Goal: Navigation & Orientation: Understand site structure

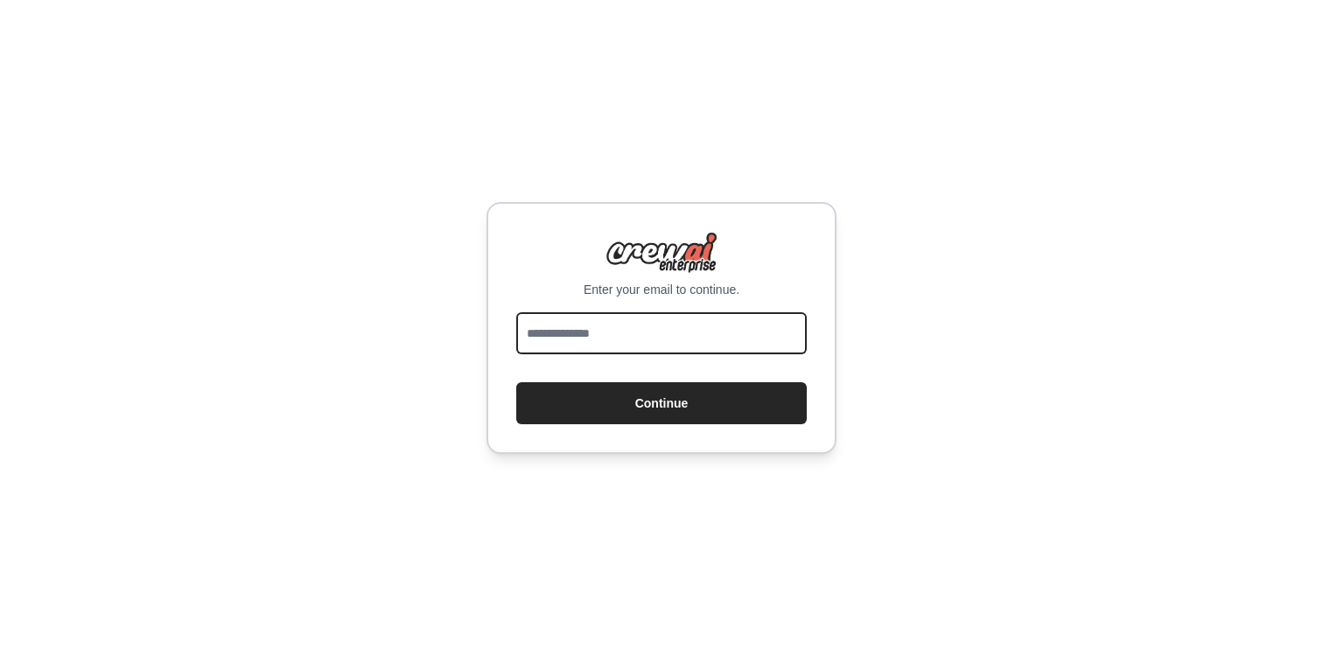
click at [598, 336] on input "email" at bounding box center [661, 333] width 290 height 42
type input "**********"
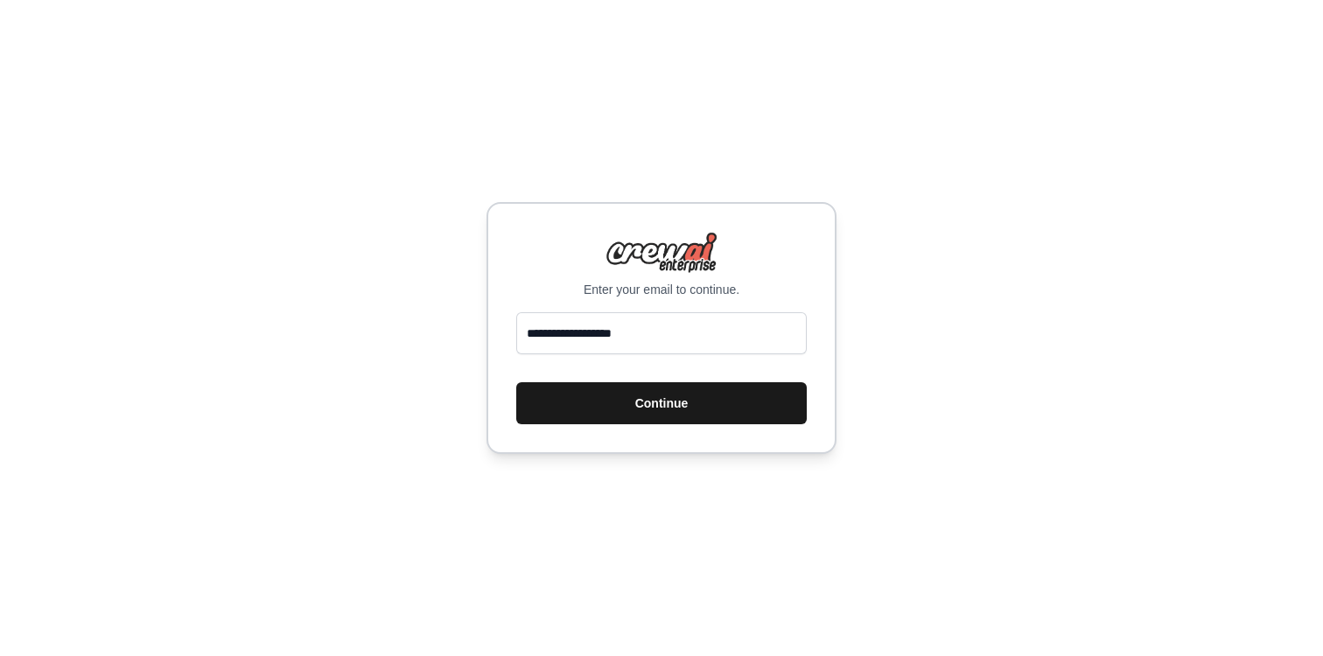
click at [634, 391] on button "Continue" at bounding box center [661, 403] width 290 height 42
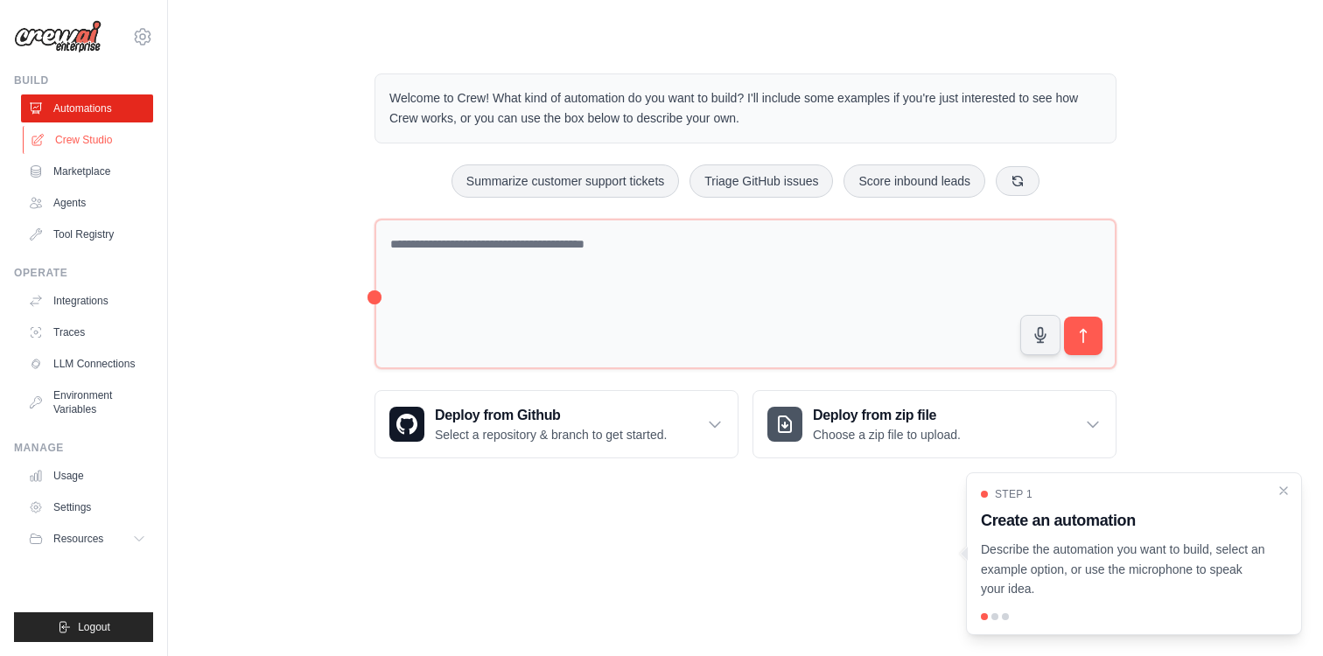
click at [88, 136] on link "Crew Studio" at bounding box center [89, 140] width 132 height 28
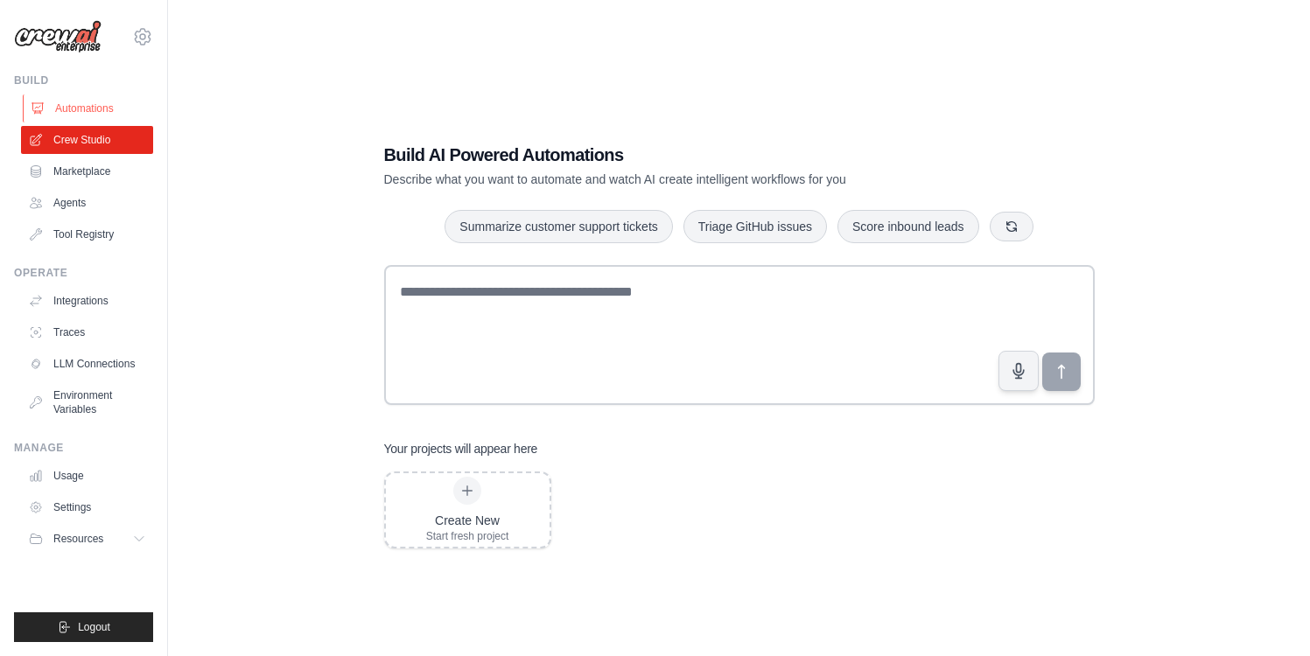
click at [69, 103] on link "Automations" at bounding box center [89, 108] width 132 height 28
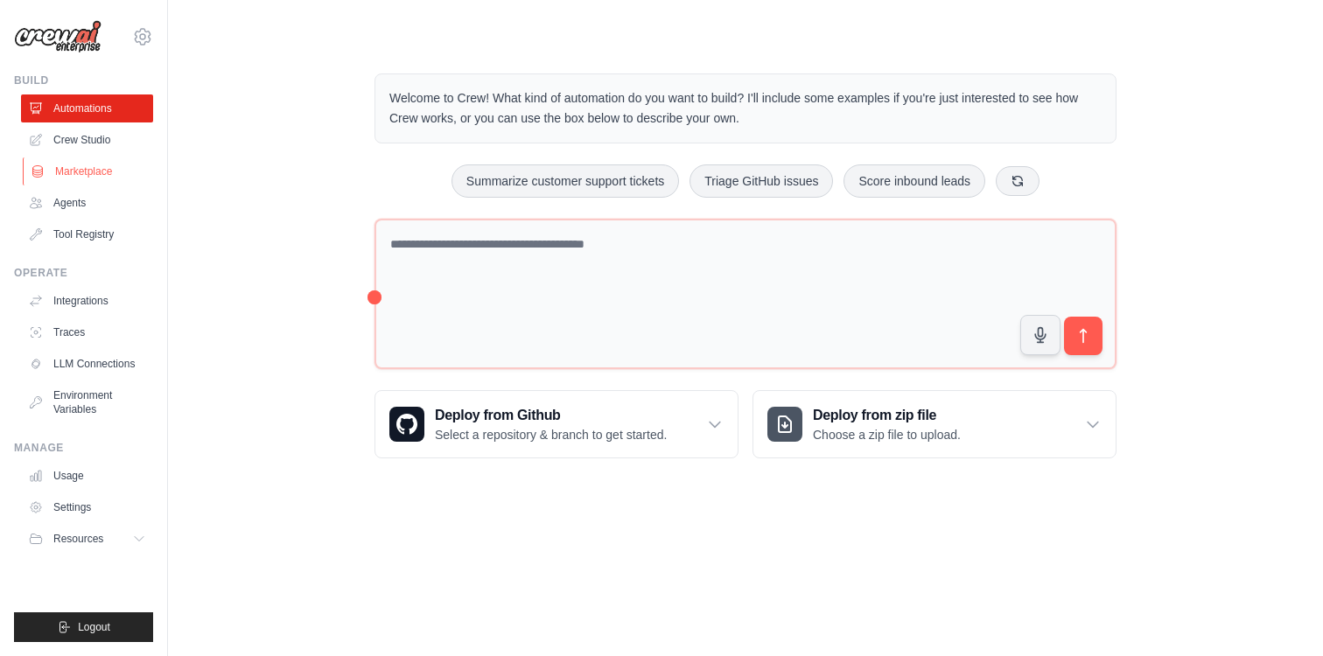
click at [85, 169] on link "Marketplace" at bounding box center [89, 171] width 132 height 28
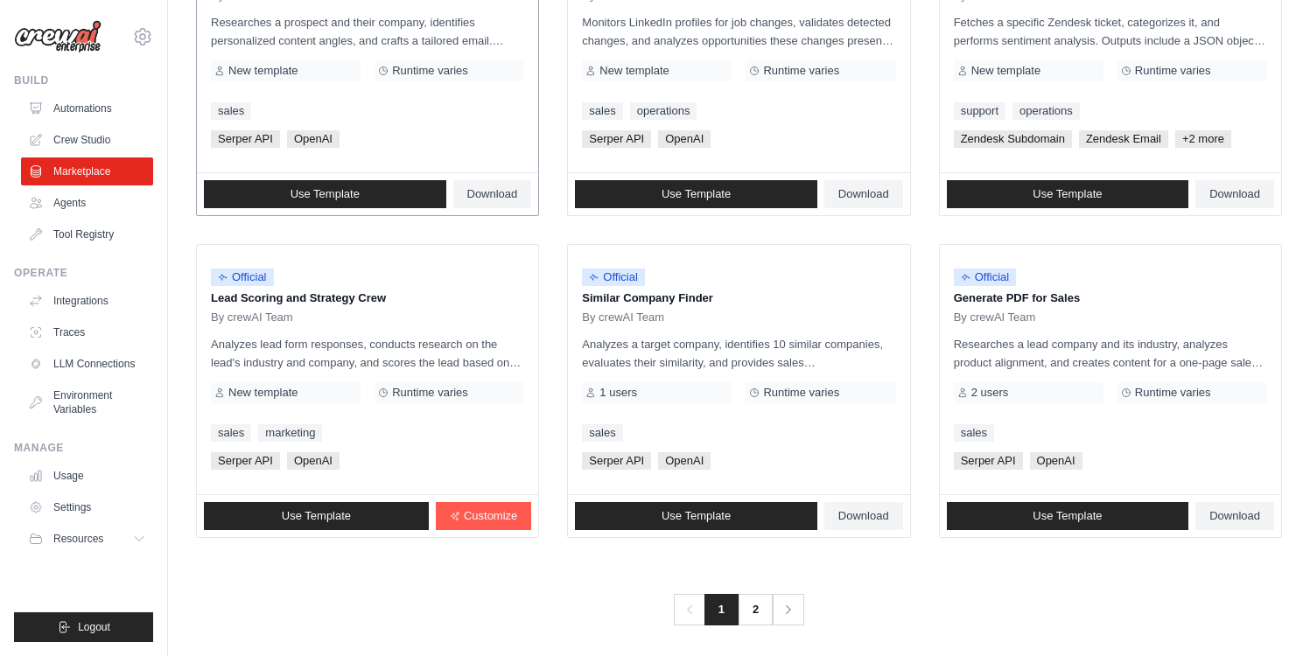
scroll to position [965, 0]
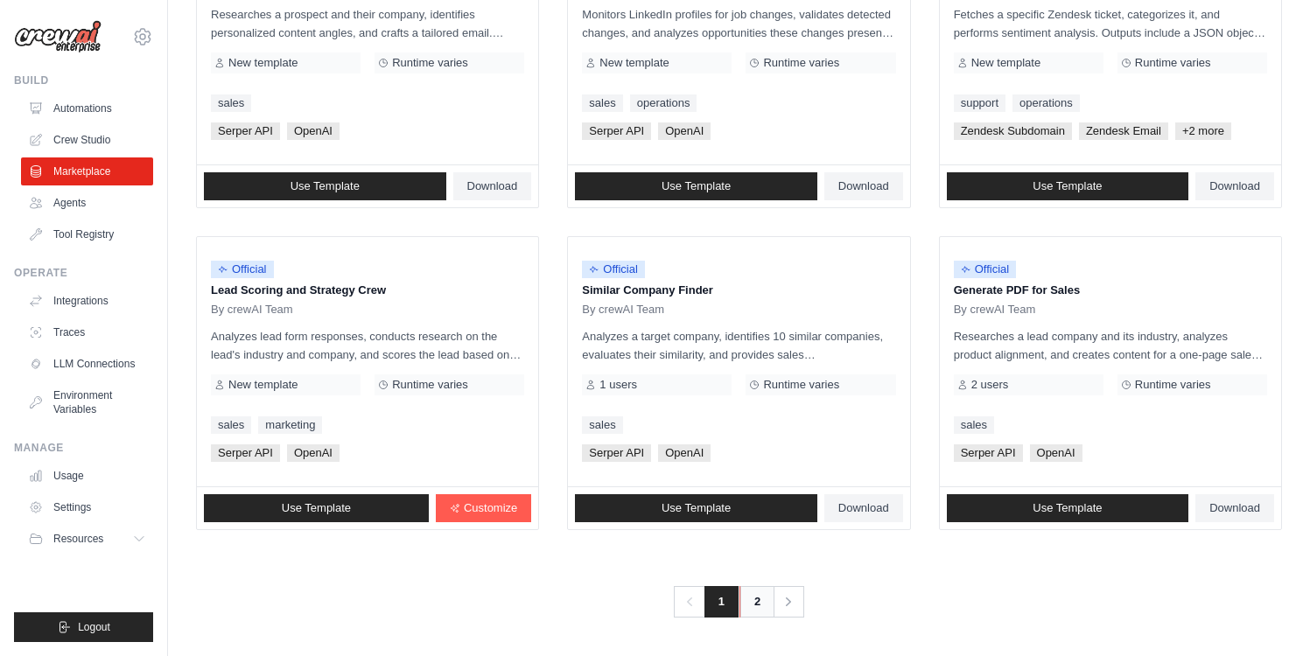
click at [756, 605] on link "2" at bounding box center [756, 601] width 35 height 31
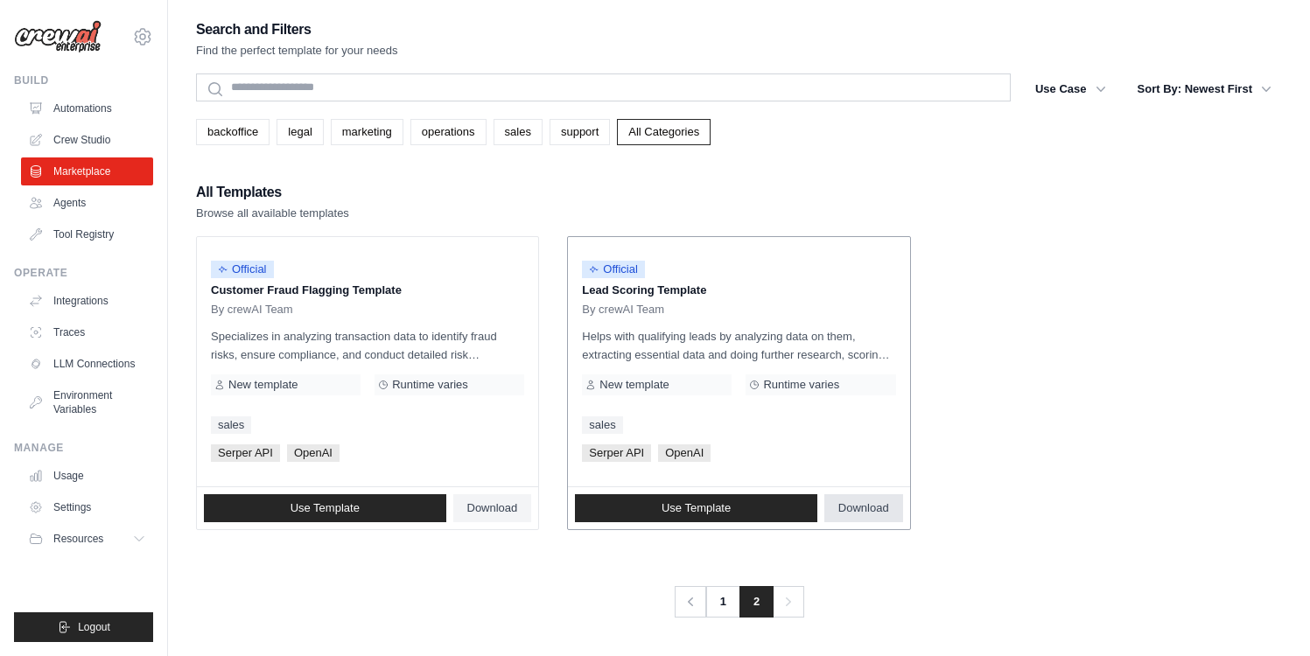
click at [860, 506] on span "Download" at bounding box center [863, 508] width 51 height 14
click at [726, 601] on link "1" at bounding box center [724, 601] width 35 height 31
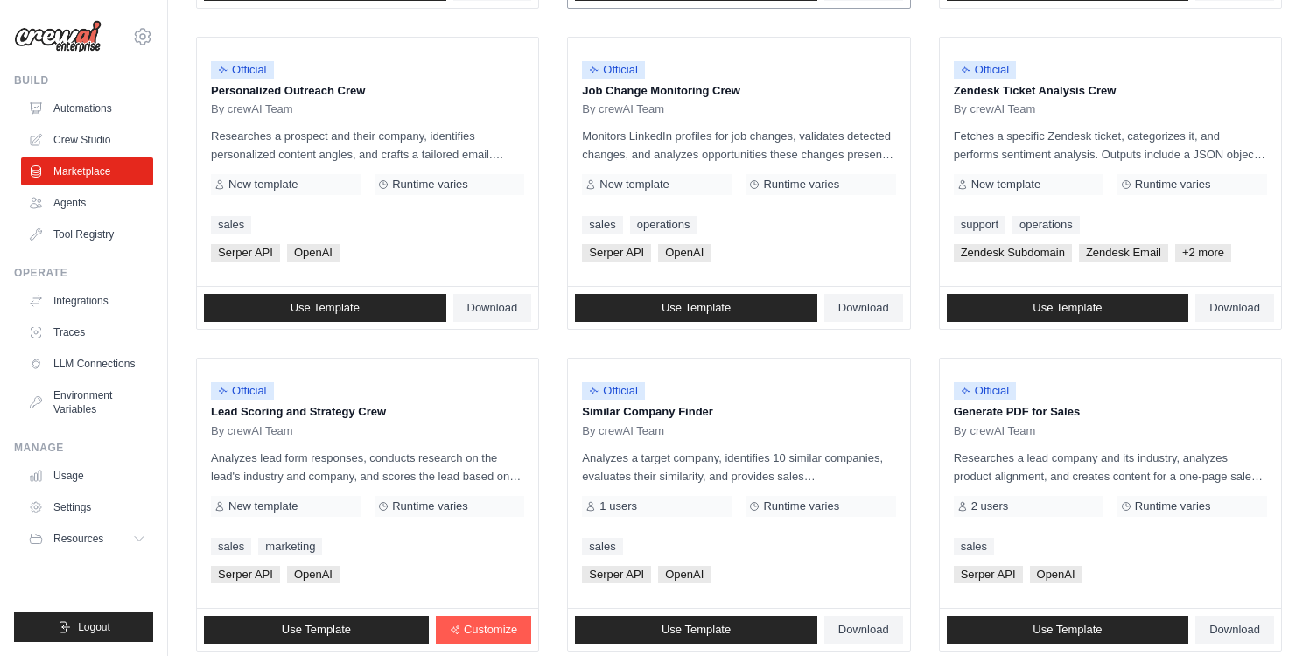
scroll to position [933, 0]
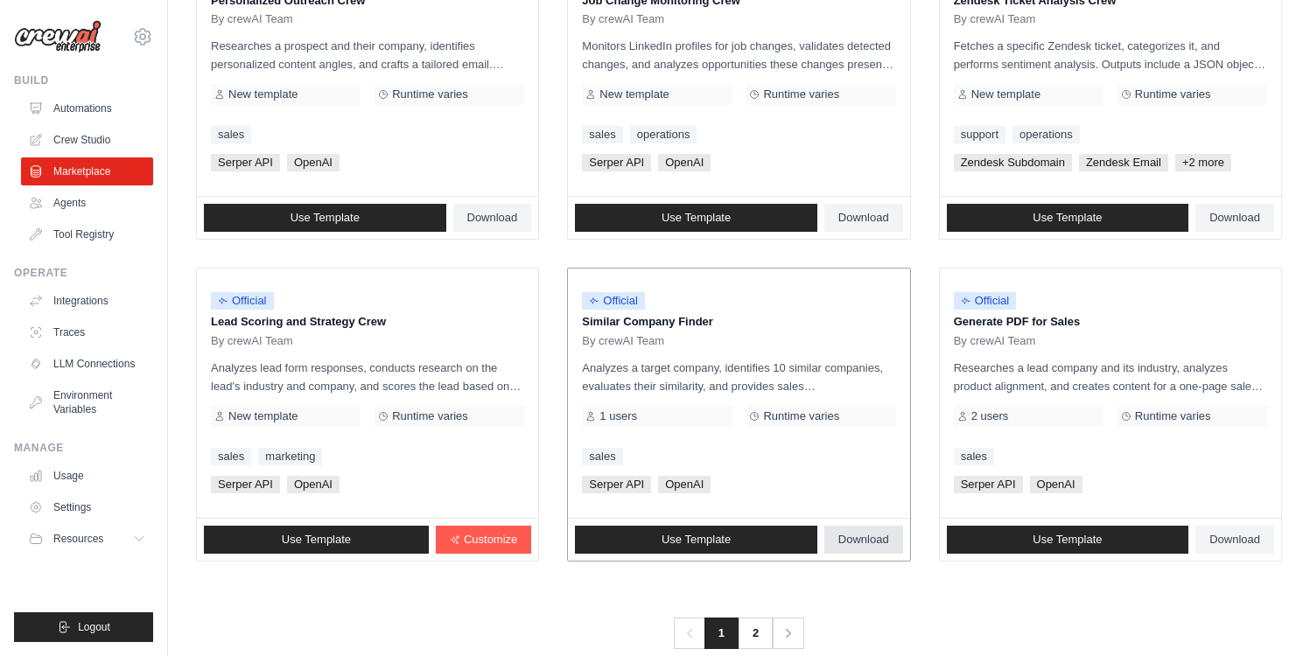
click at [874, 535] on span "Download" at bounding box center [863, 540] width 51 height 14
click at [70, 202] on link "Agents" at bounding box center [89, 203] width 132 height 28
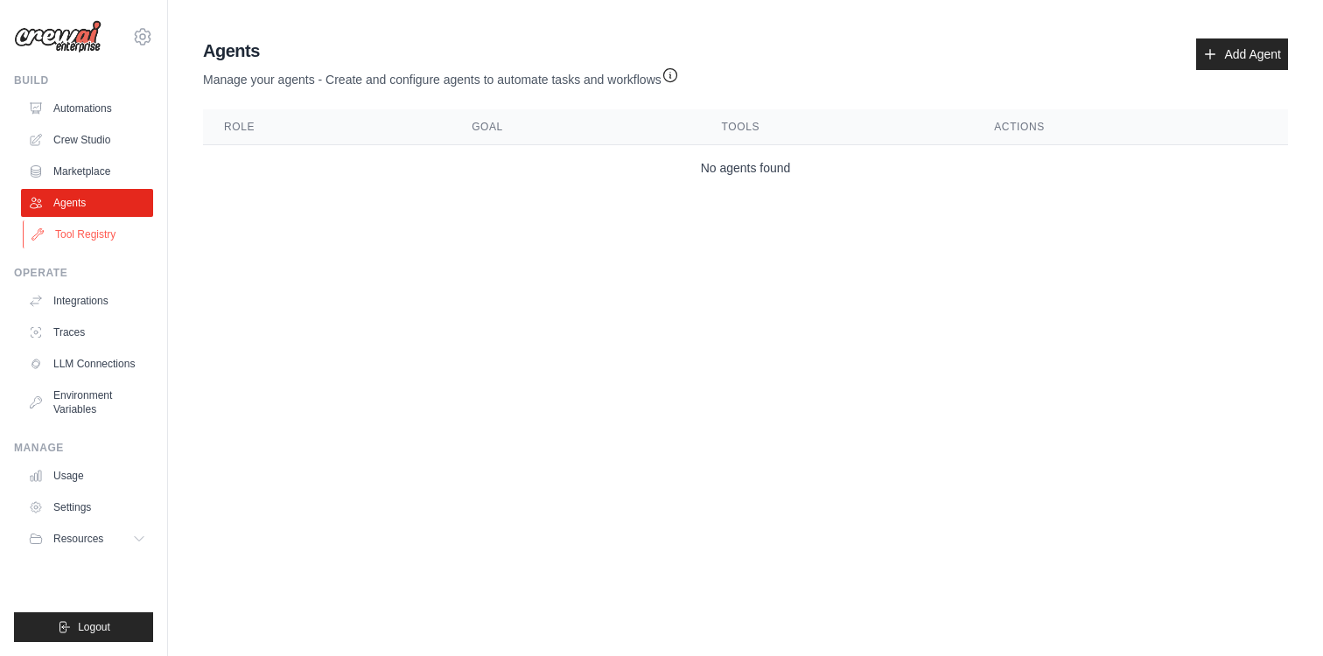
click at [83, 233] on link "Tool Registry" at bounding box center [89, 234] width 132 height 28
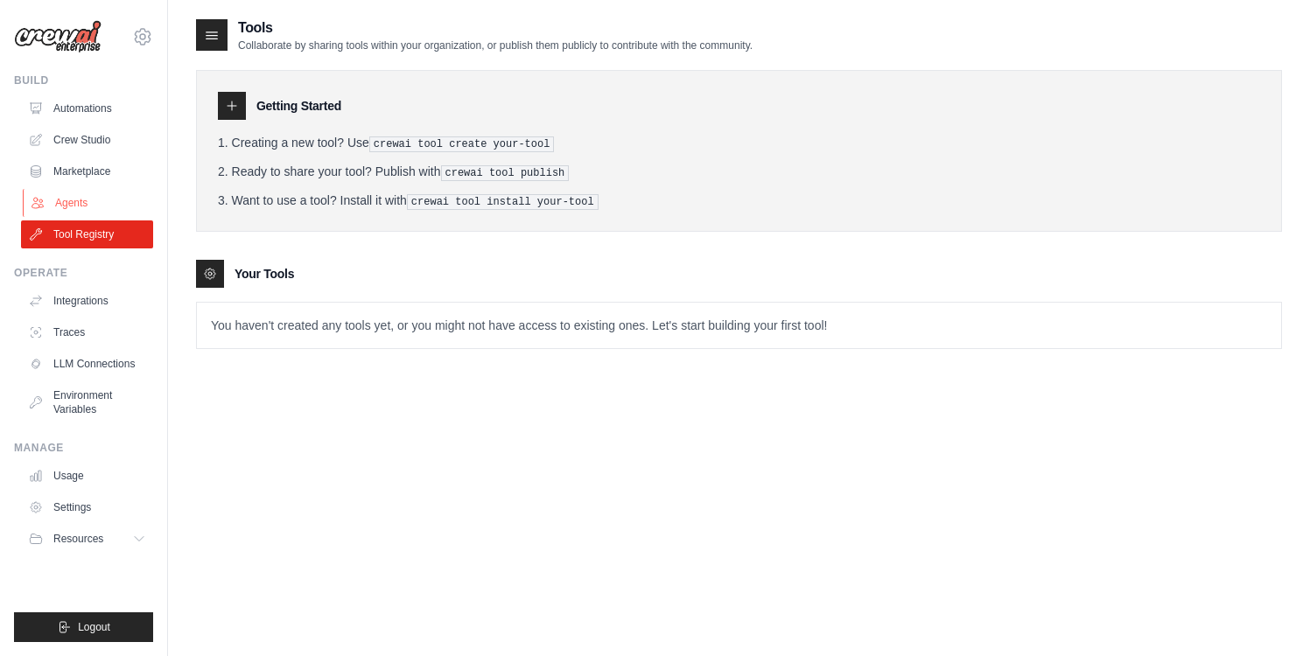
click at [75, 202] on link "Agents" at bounding box center [89, 203] width 132 height 28
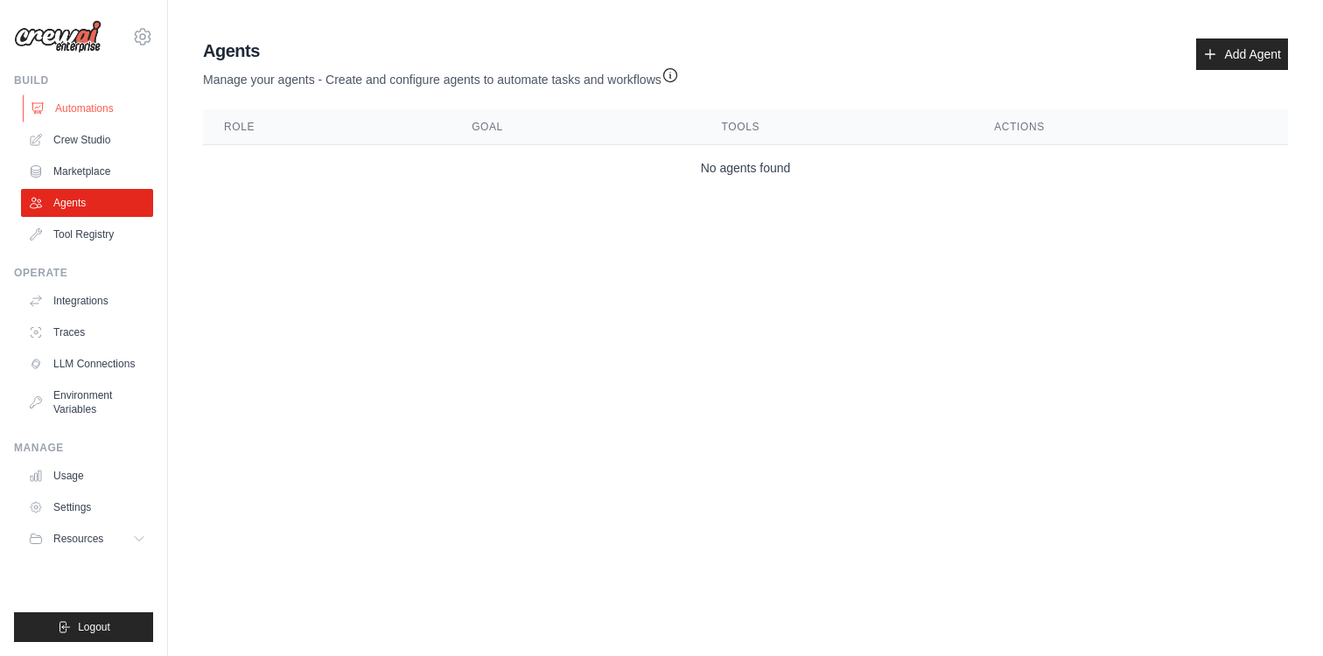
click at [119, 112] on link "Automations" at bounding box center [89, 108] width 132 height 28
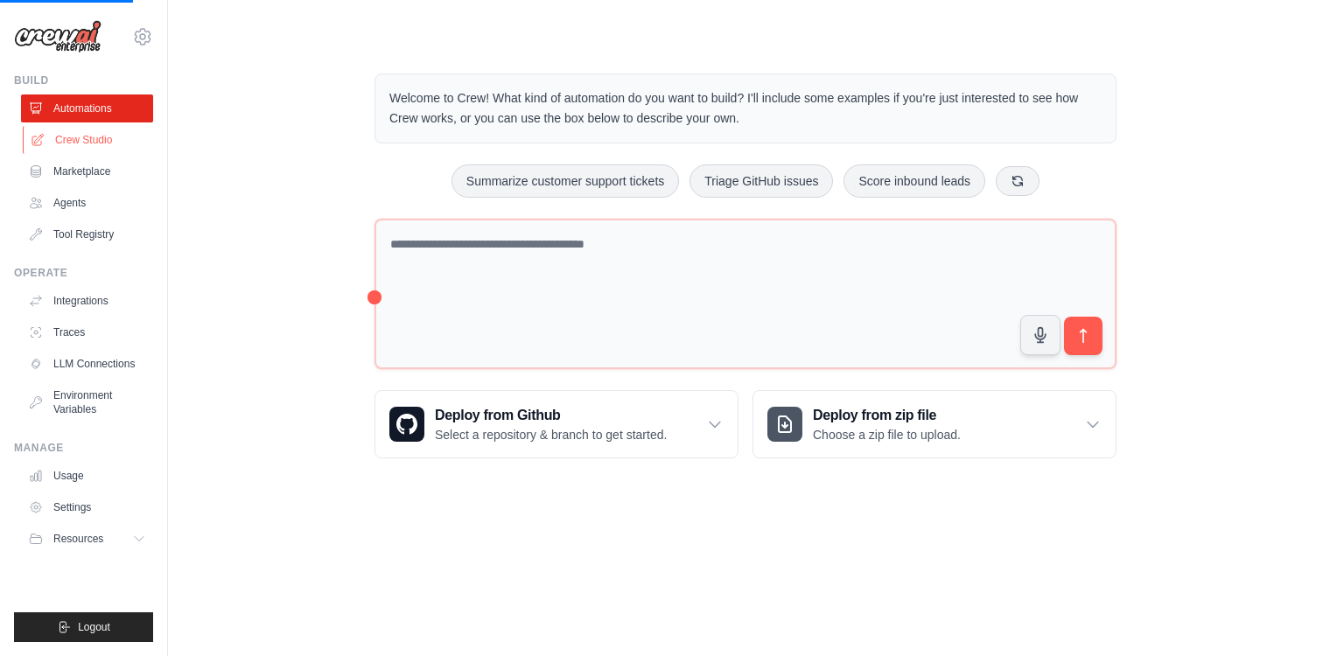
click at [113, 129] on link "Crew Studio" at bounding box center [89, 140] width 132 height 28
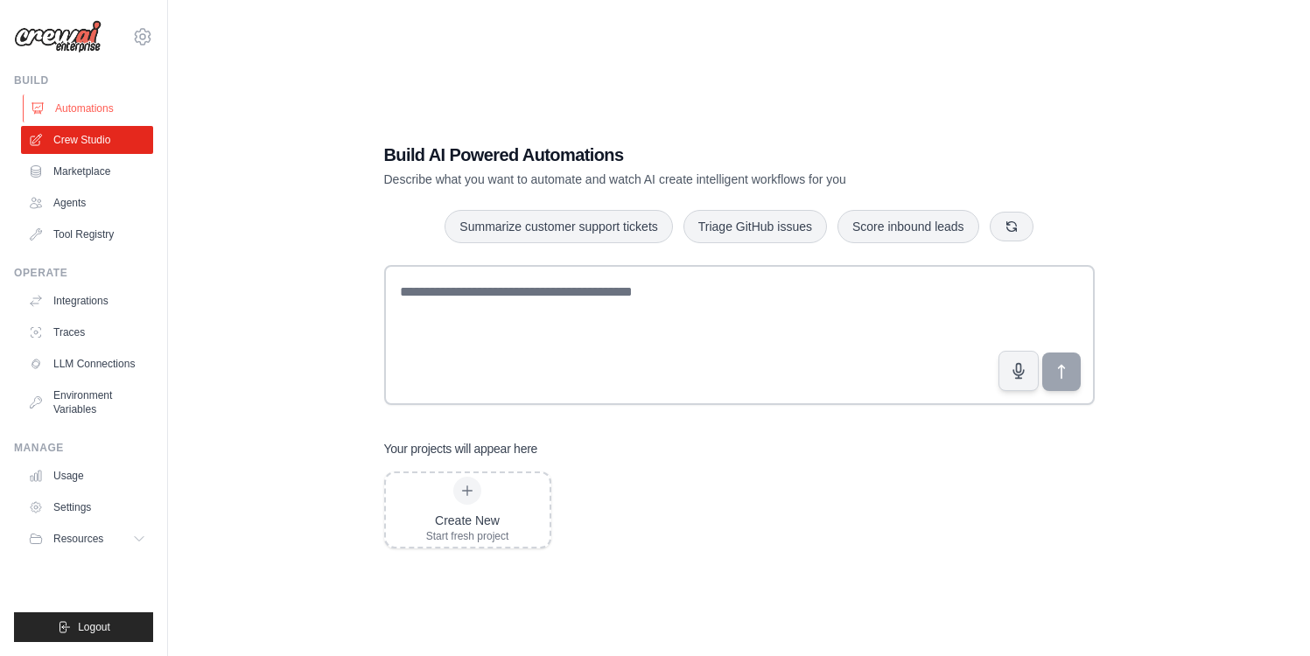
click at [122, 113] on link "Automations" at bounding box center [89, 108] width 132 height 28
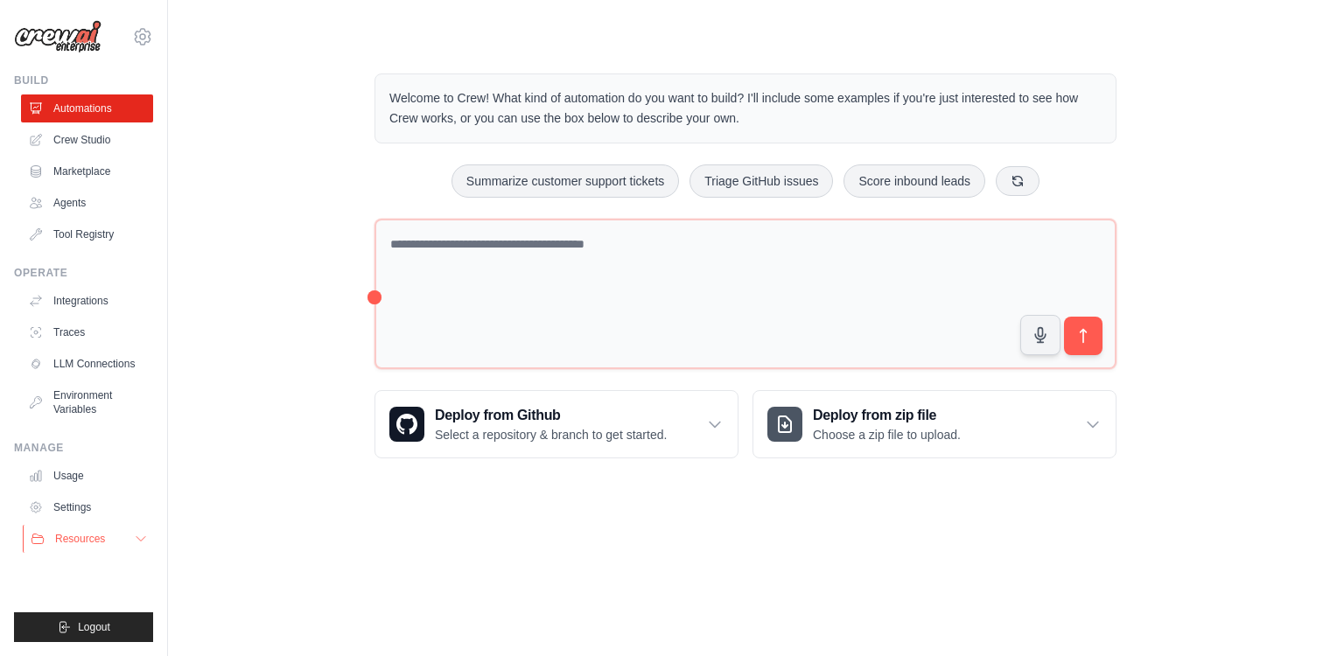
click at [129, 542] on button "Resources" at bounding box center [89, 539] width 132 height 28
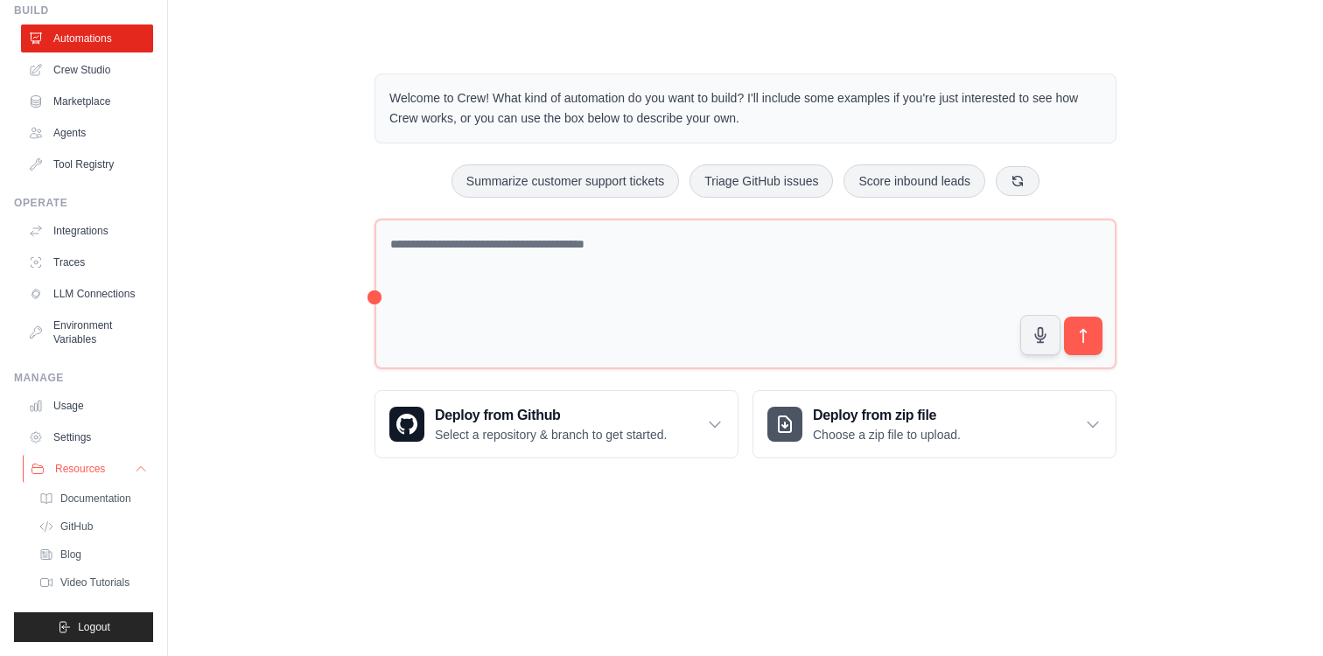
scroll to position [84, 0]
click at [134, 468] on icon at bounding box center [141, 469] width 14 height 14
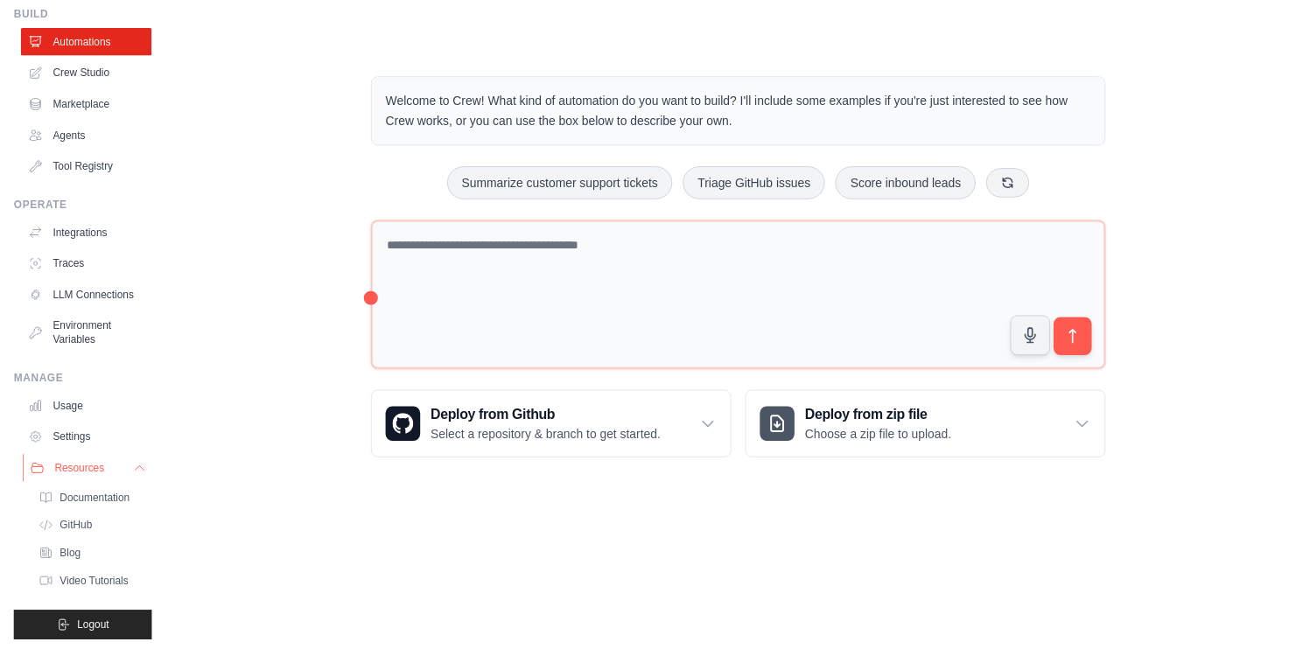
scroll to position [0, 0]
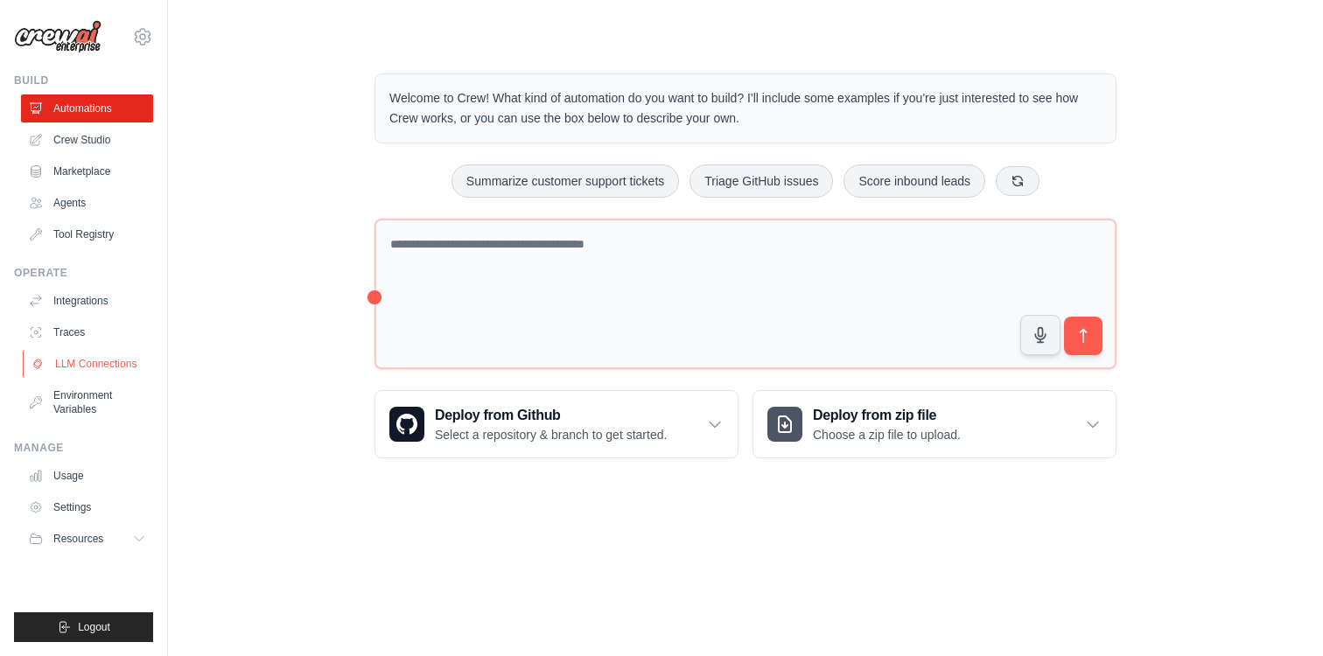
click at [103, 367] on link "LLM Connections" at bounding box center [89, 364] width 132 height 28
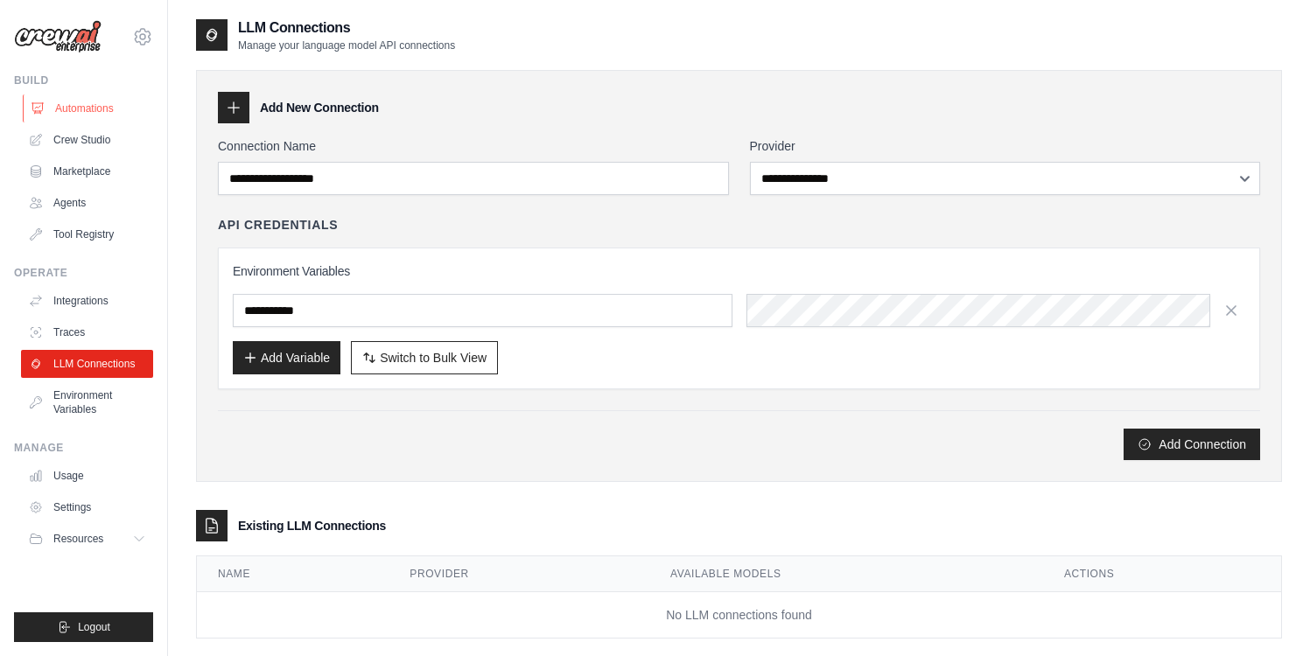
click at [87, 116] on link "Automations" at bounding box center [89, 108] width 132 height 28
